Goal: Task Accomplishment & Management: Manage account settings

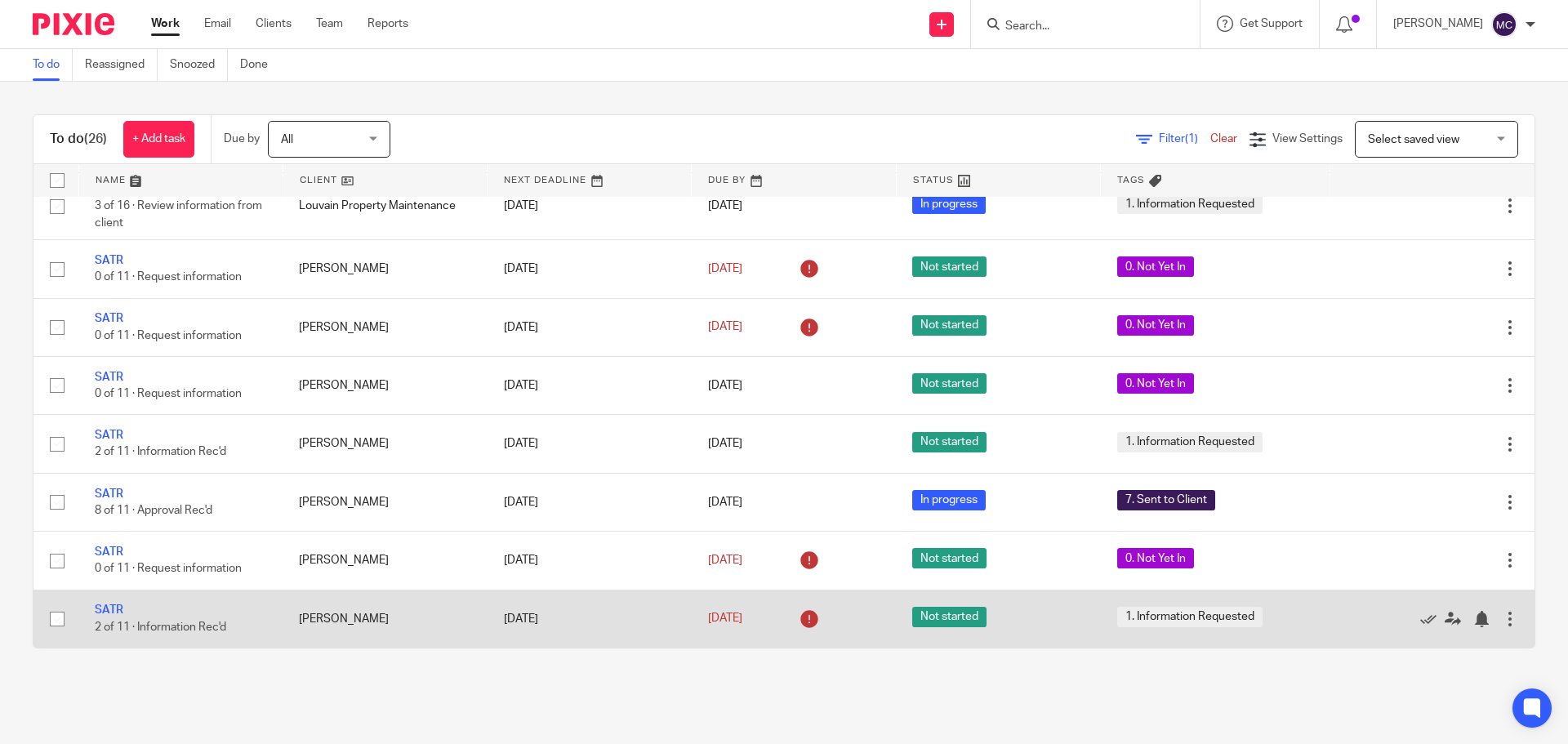
scroll to position [437, 0]
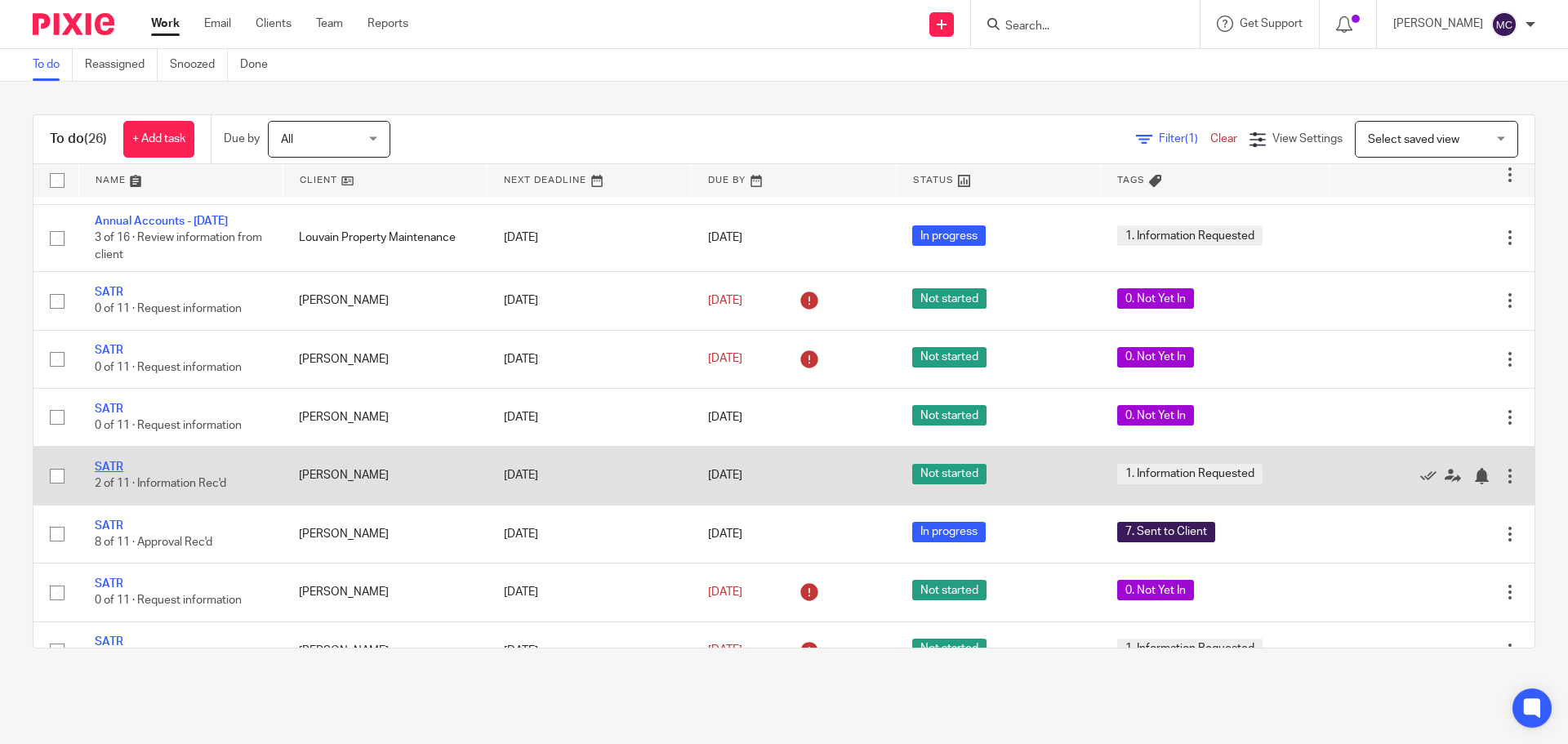
click at [110, 473] on link "SATR" at bounding box center [109, 467] width 28 height 12
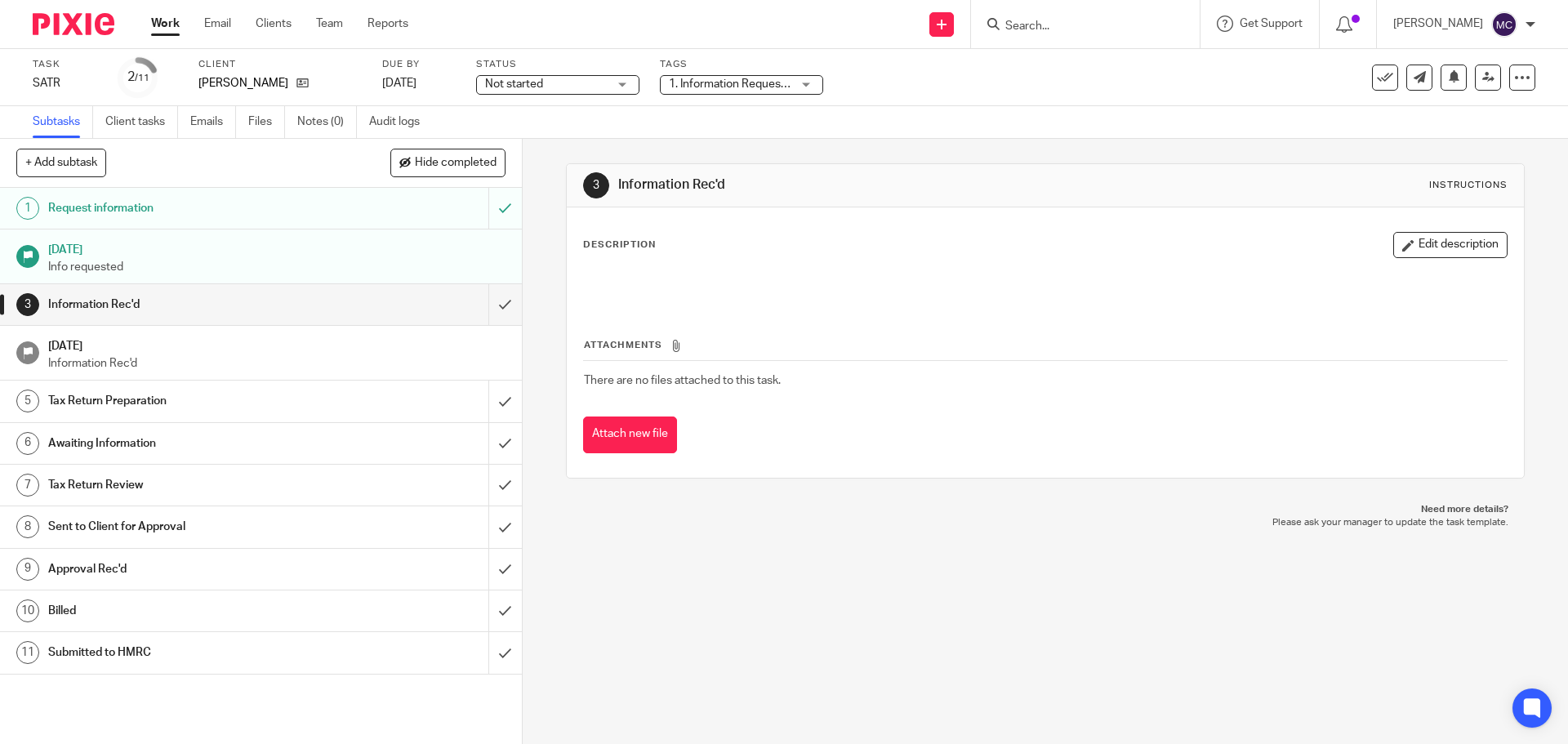
click at [806, 79] on div "1. Information Requested" at bounding box center [742, 85] width 163 height 20
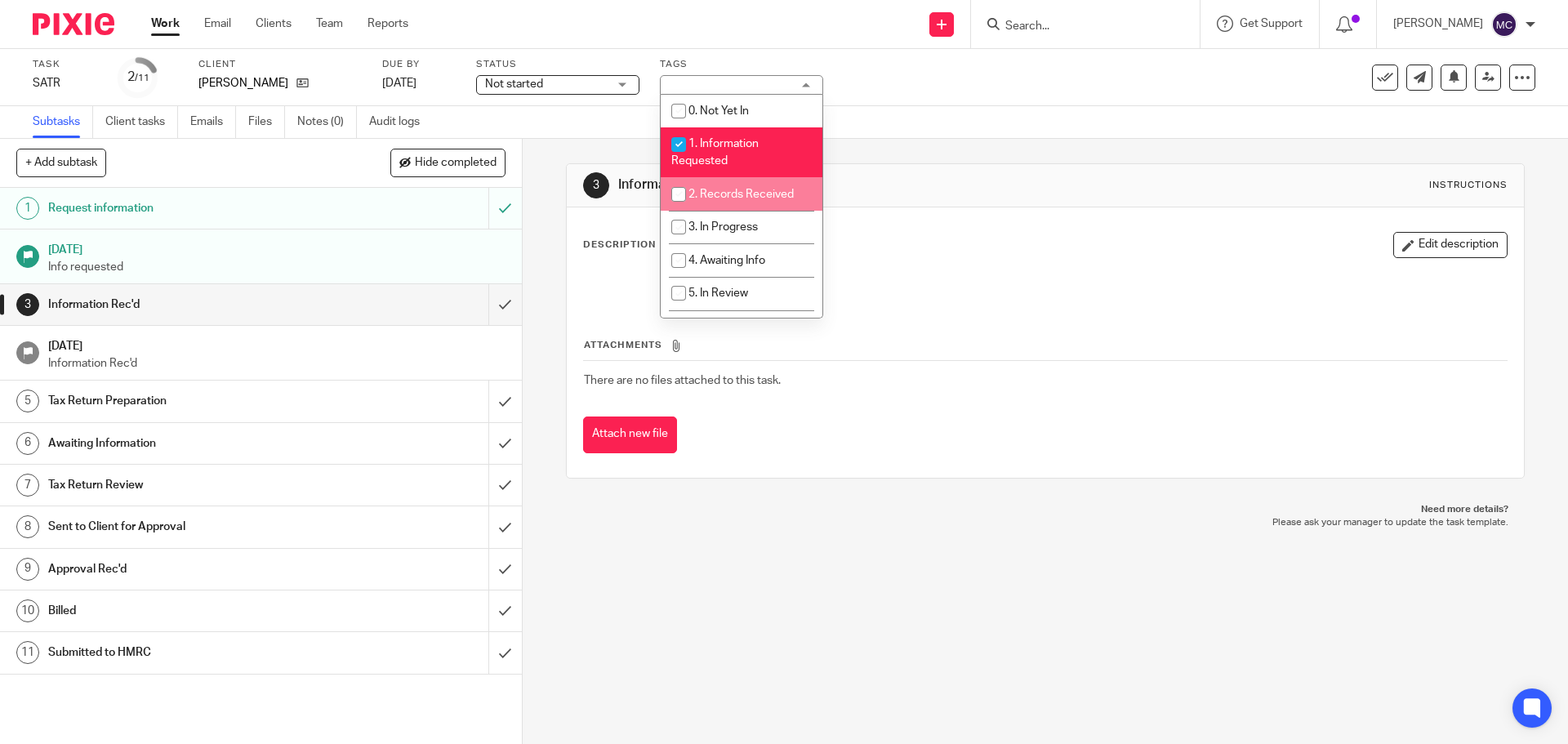
click at [707, 189] on span "2. Records Received" at bounding box center [741, 195] width 106 height 12
checkbox input "true"
click at [704, 141] on span "1. Information Requested" at bounding box center [714, 152] width 87 height 28
checkbox input "false"
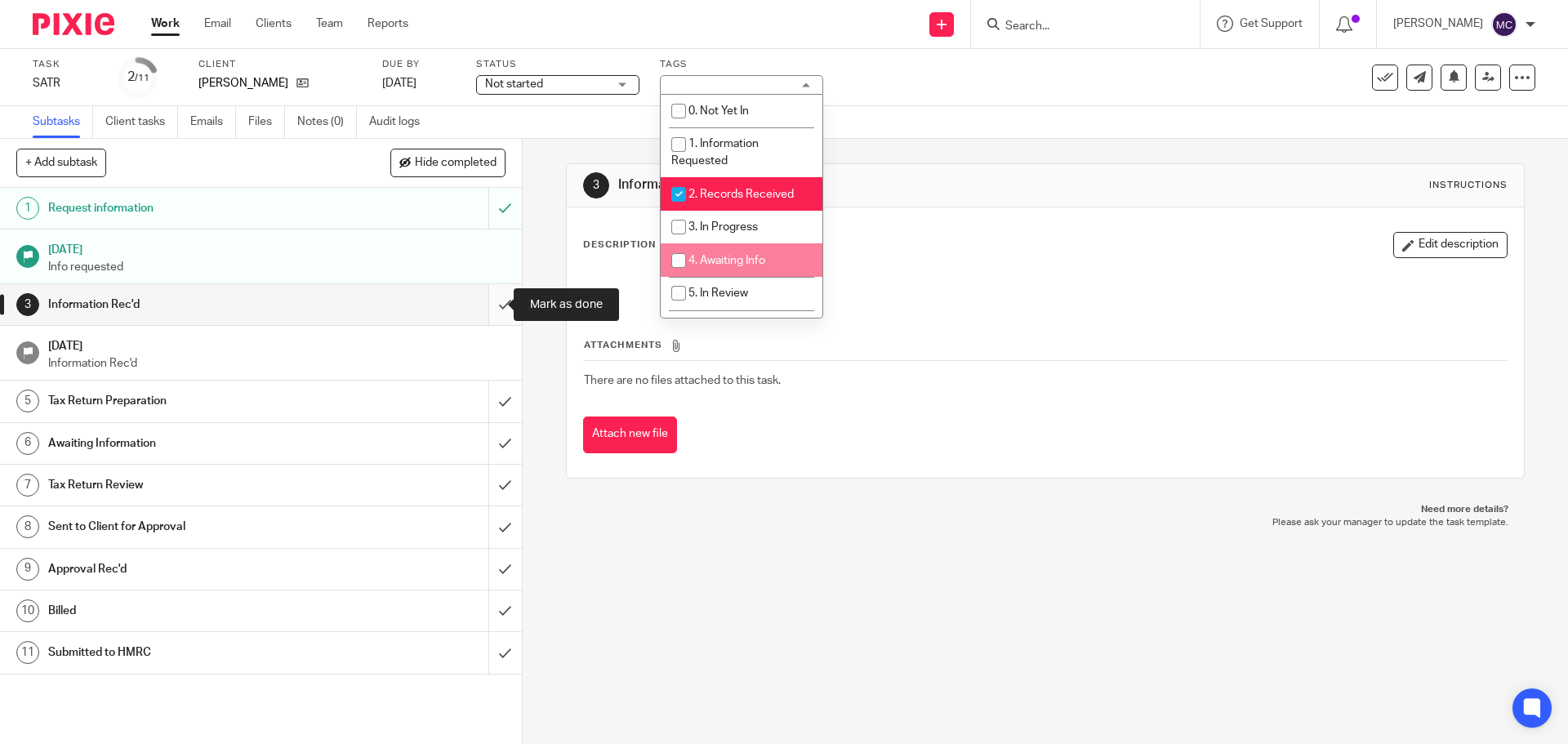
click at [487, 305] on input "submit" at bounding box center [261, 304] width 522 height 41
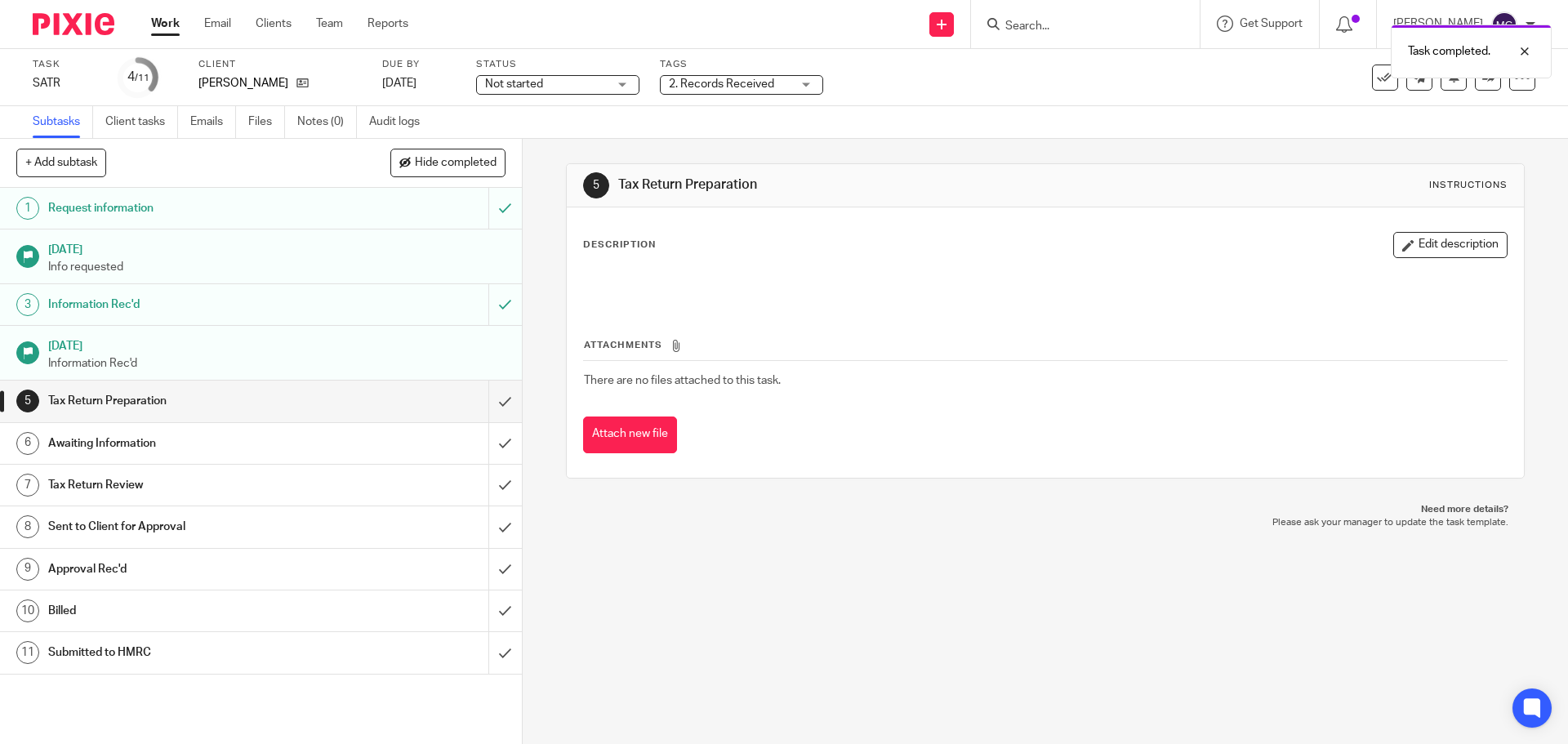
click at [157, 26] on link "Work" at bounding box center [165, 24] width 28 height 17
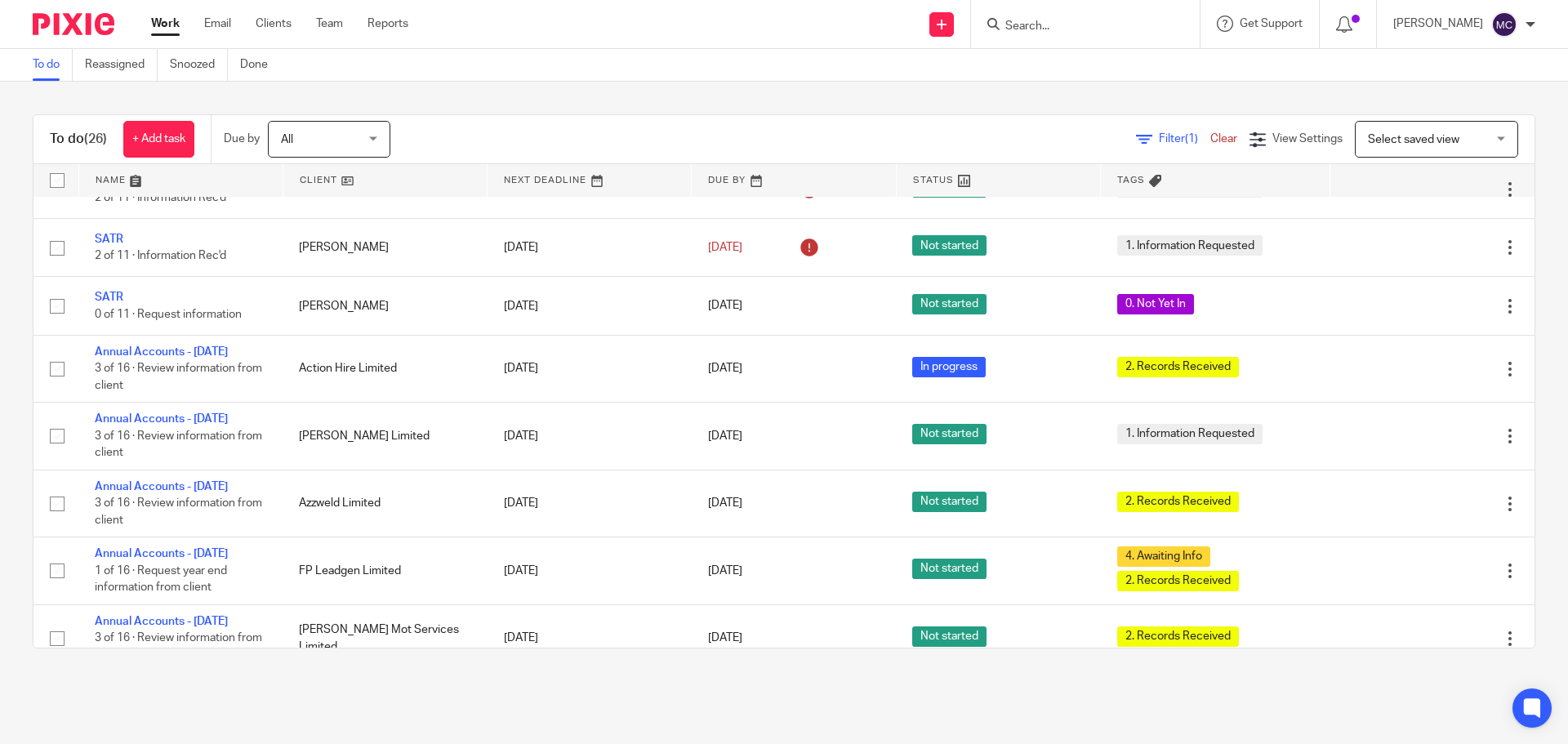
scroll to position [980, 0]
